Goal: Task Accomplishment & Management: Use online tool/utility

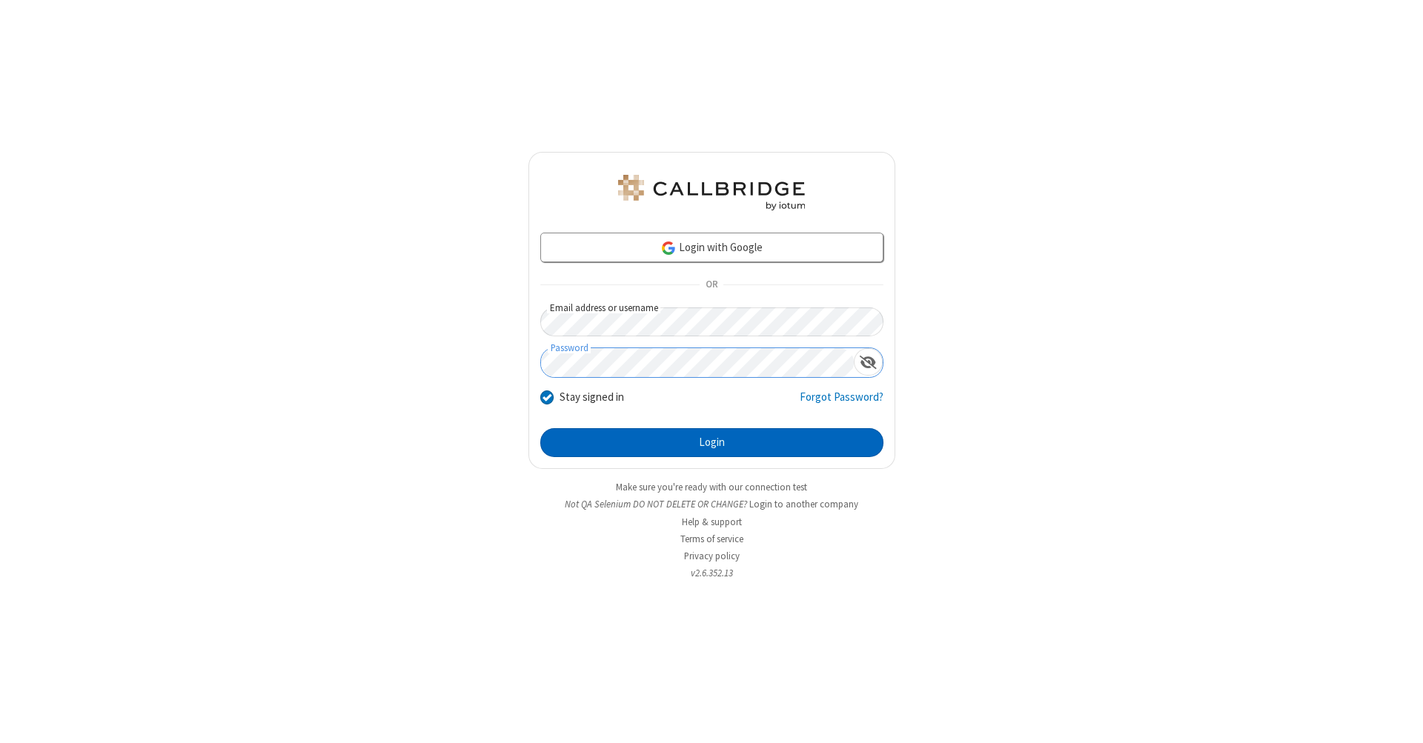
click at [711, 443] on button "Login" at bounding box center [711, 443] width 343 height 30
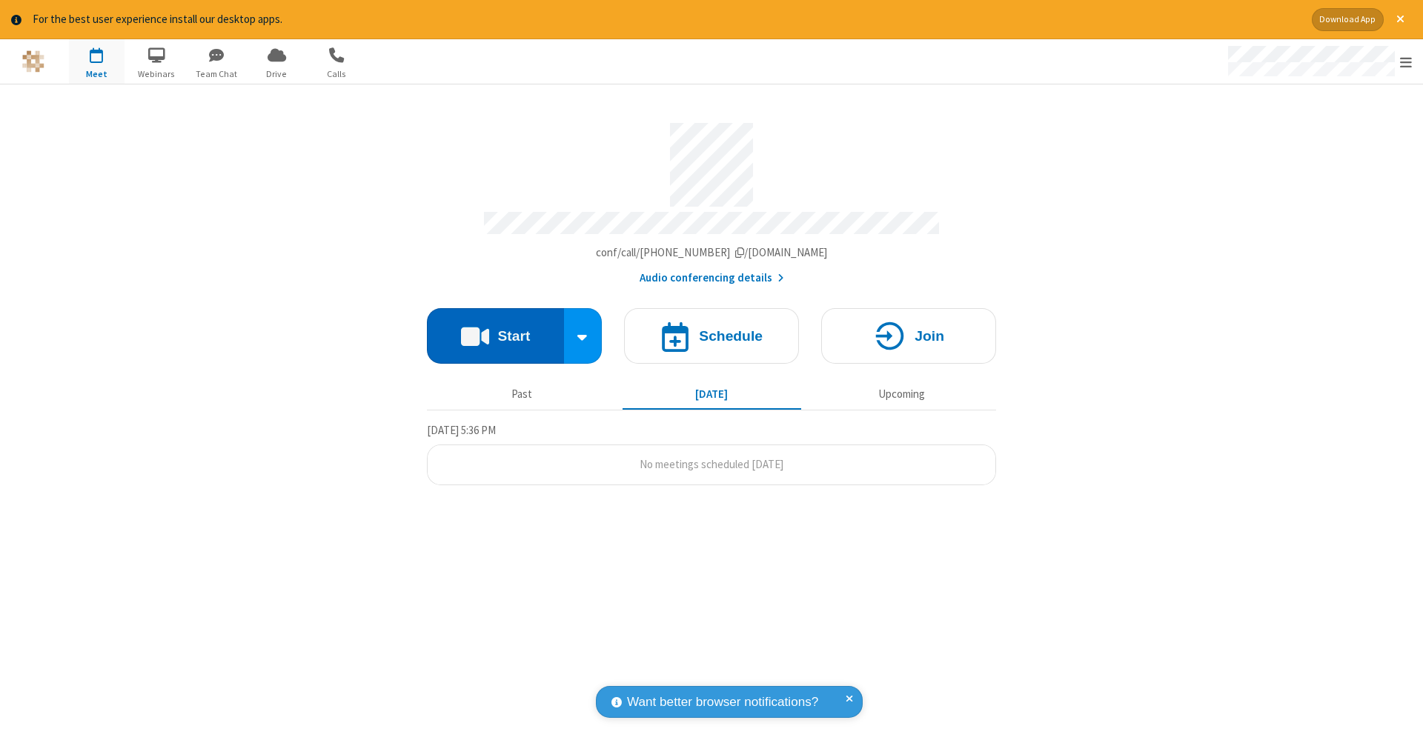
click at [495, 328] on button "Start" at bounding box center [495, 336] width 137 height 56
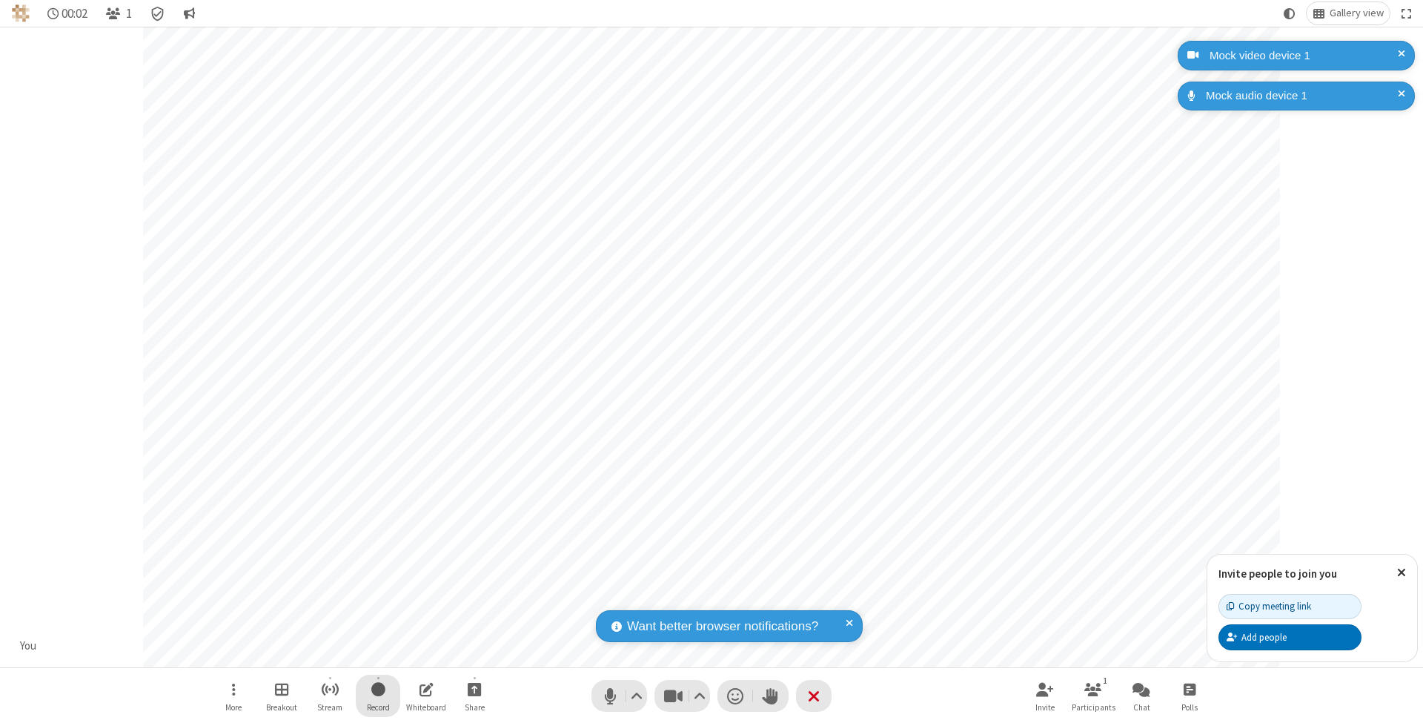
click at [378, 695] on span "Start recording" at bounding box center [378, 689] width 14 height 19
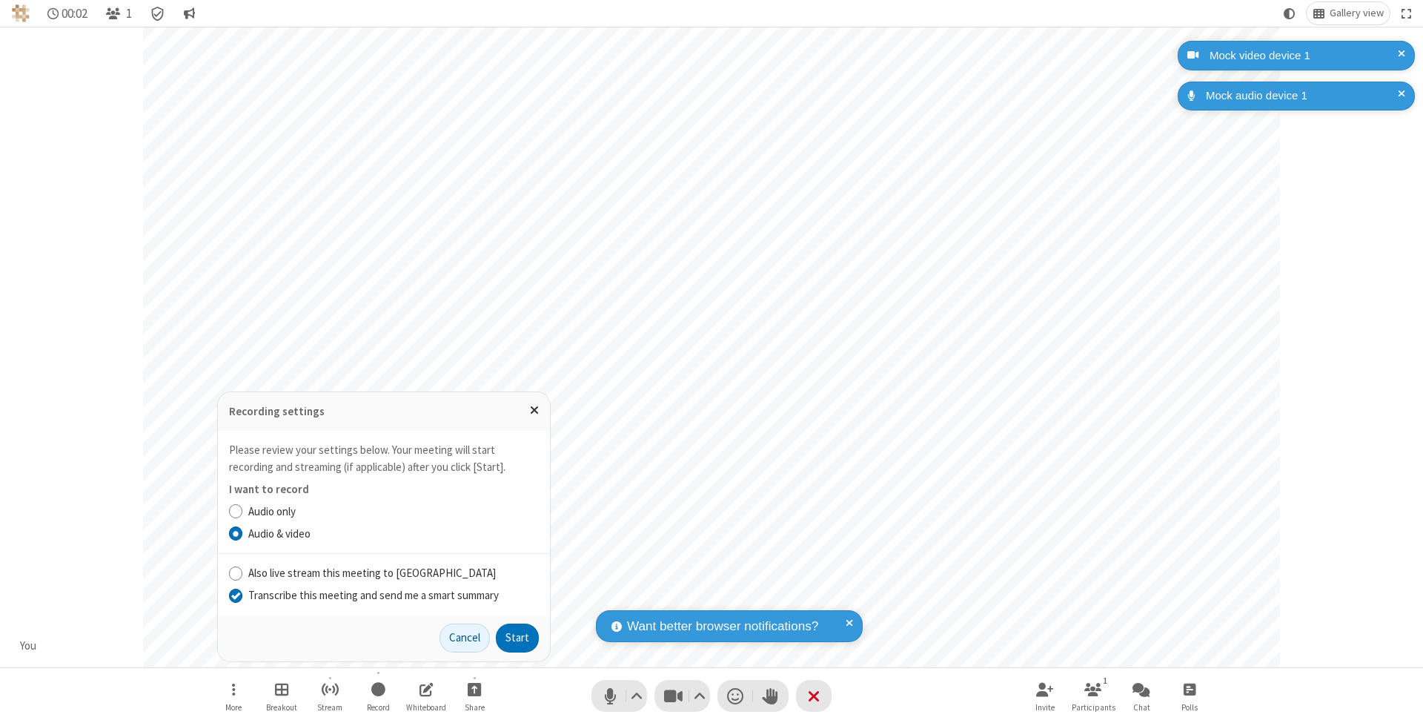
click at [235, 595] on input "Transcribe this meeting and send me a smart summary" at bounding box center [236, 595] width 14 height 16
click at [393, 534] on label "Audio & video" at bounding box center [393, 533] width 291 height 17
click at [243, 534] on input "Audio & video" at bounding box center [236, 533] width 14 height 16
click at [517, 637] on button "Start" at bounding box center [517, 638] width 43 height 30
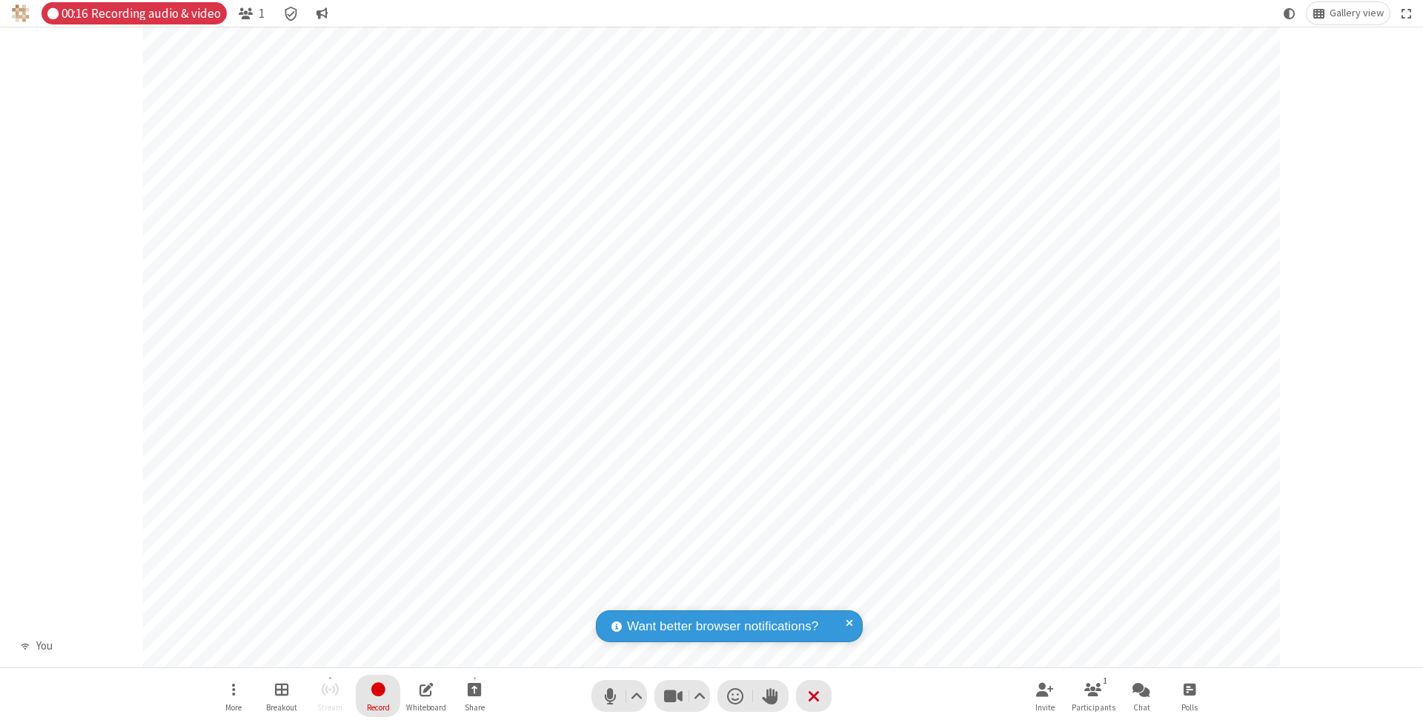
click at [378, 695] on span "Stop recording" at bounding box center [377, 689] width 17 height 19
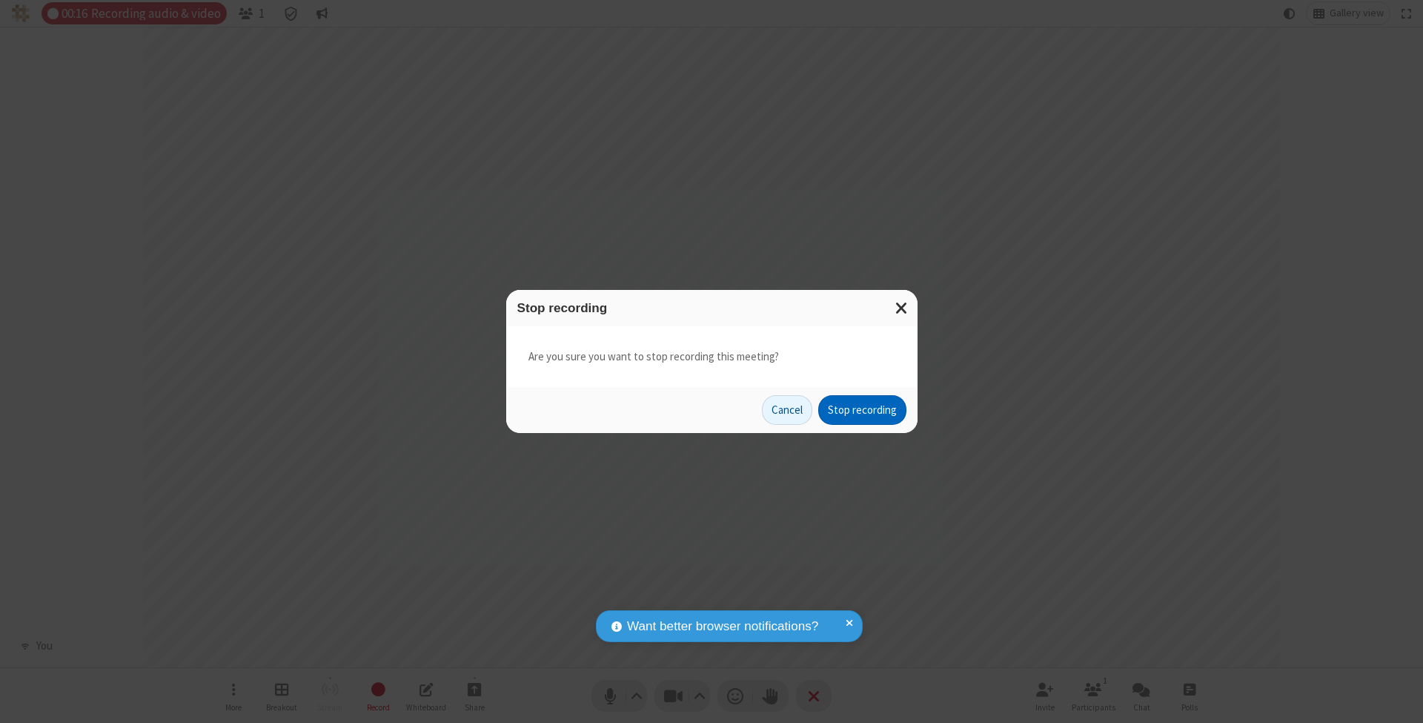
click at [862, 409] on button "Stop recording" at bounding box center [862, 410] width 88 height 30
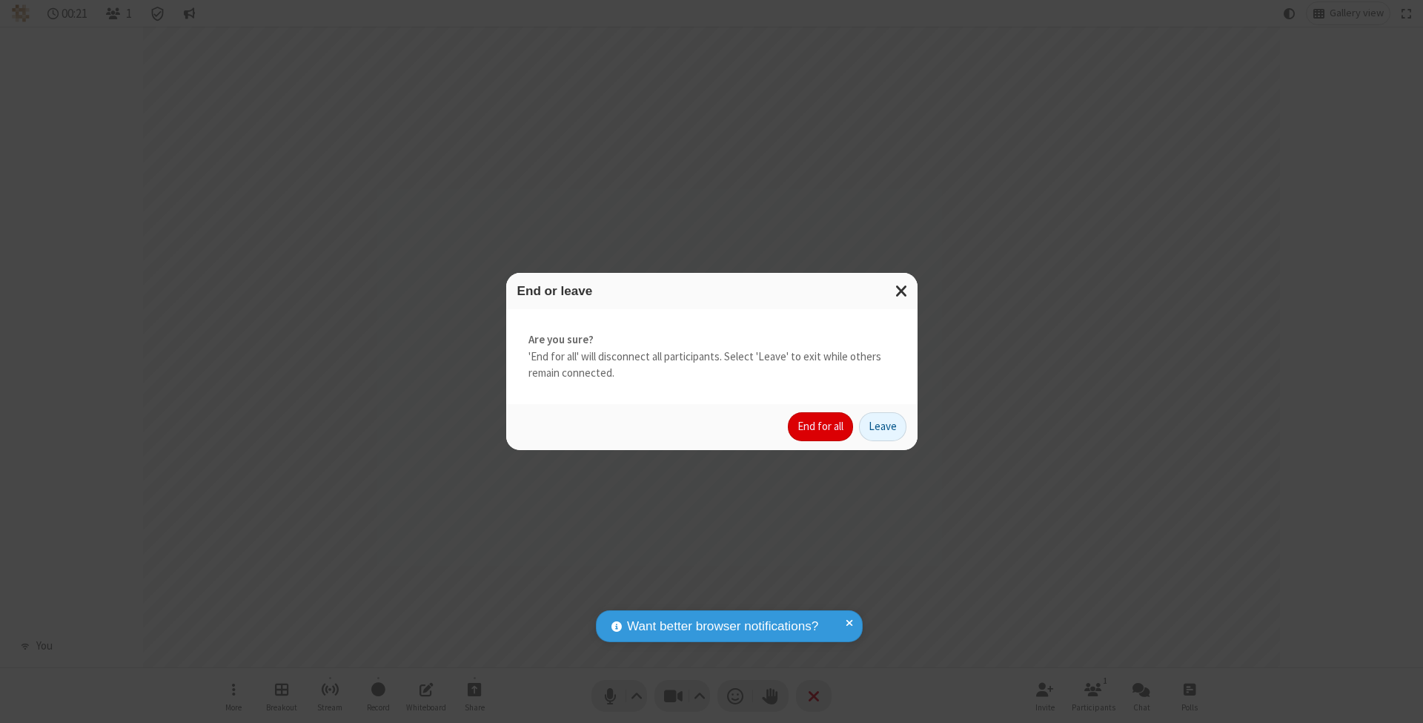
click at [821, 425] on button "End for all" at bounding box center [820, 427] width 65 height 30
